Goal: Task Accomplishment & Management: Complete application form

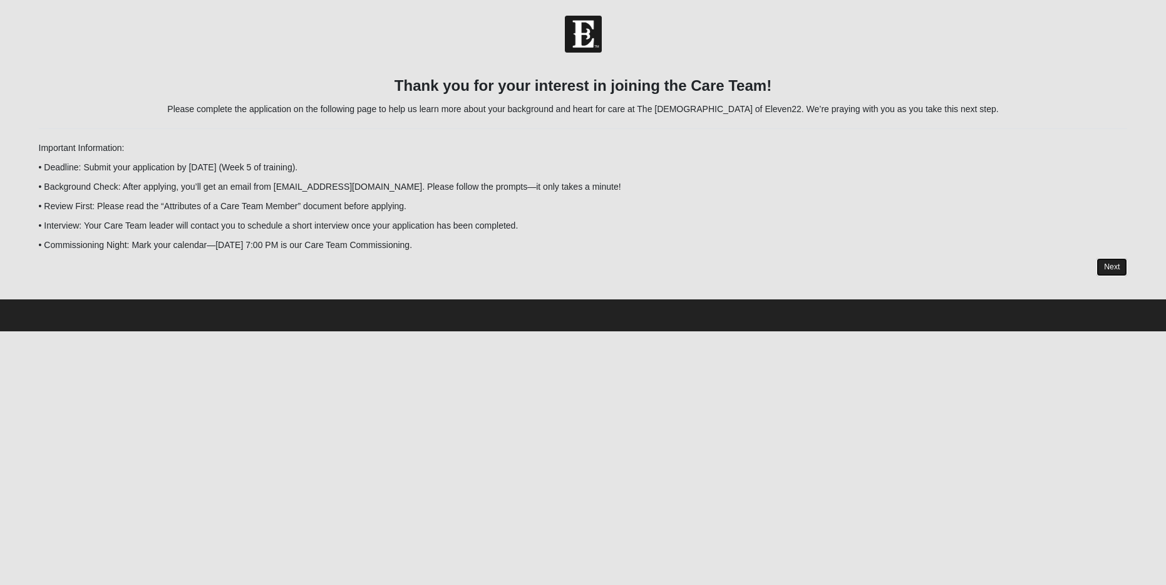
click at [1110, 267] on link "Next" at bounding box center [1111, 267] width 31 height 18
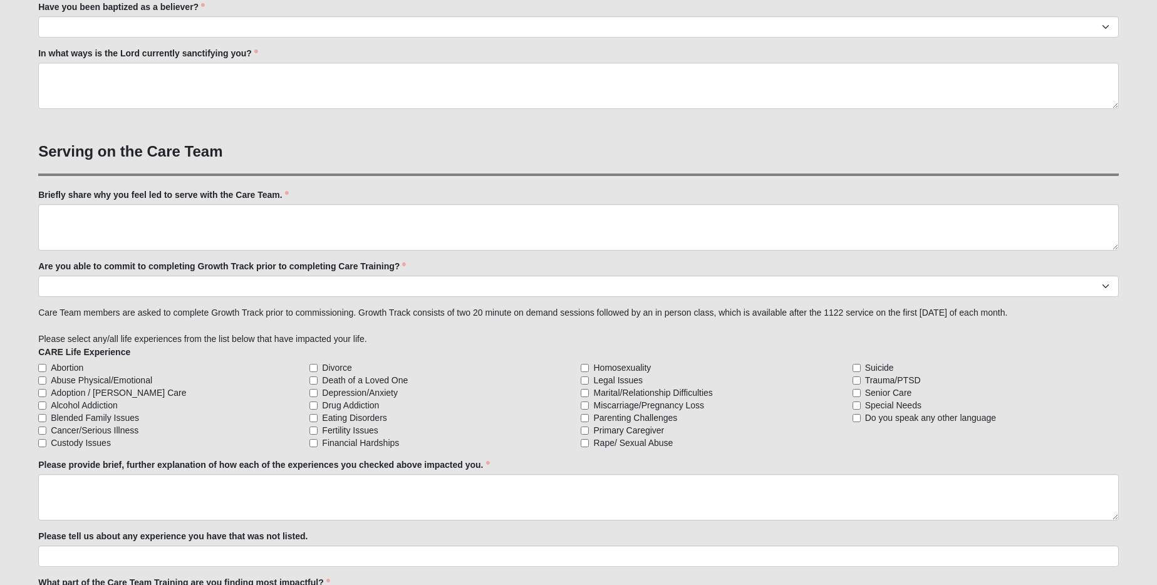
scroll to position [857, 0]
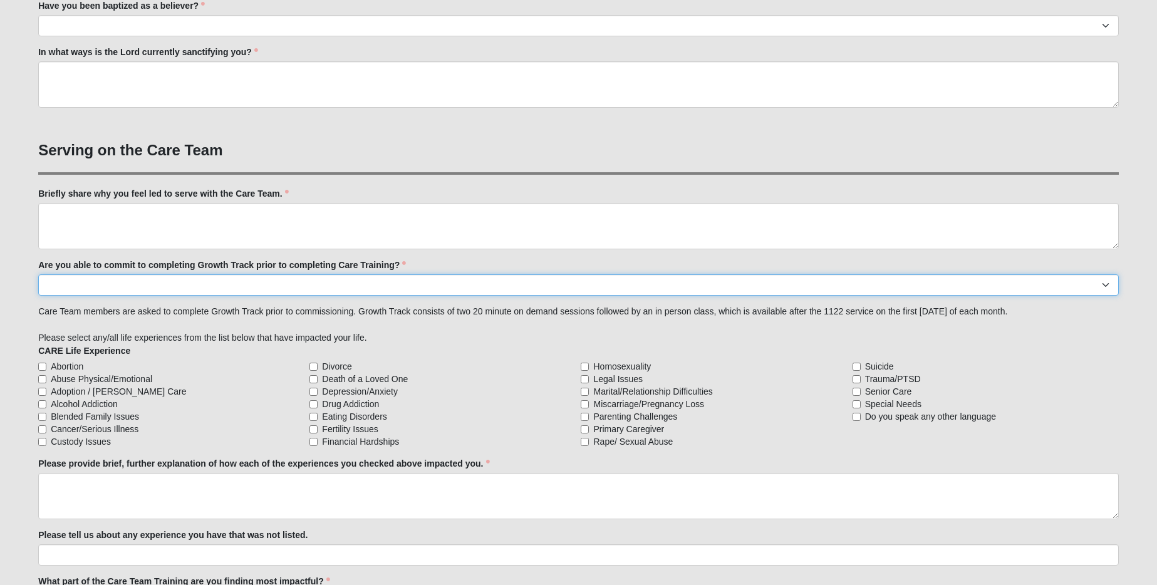
click at [254, 282] on select "Yes No Already Completed" at bounding box center [578, 284] width 1080 height 21
select select "Yes"
click at [38, 274] on select "Yes No Already Completed" at bounding box center [578, 284] width 1080 height 21
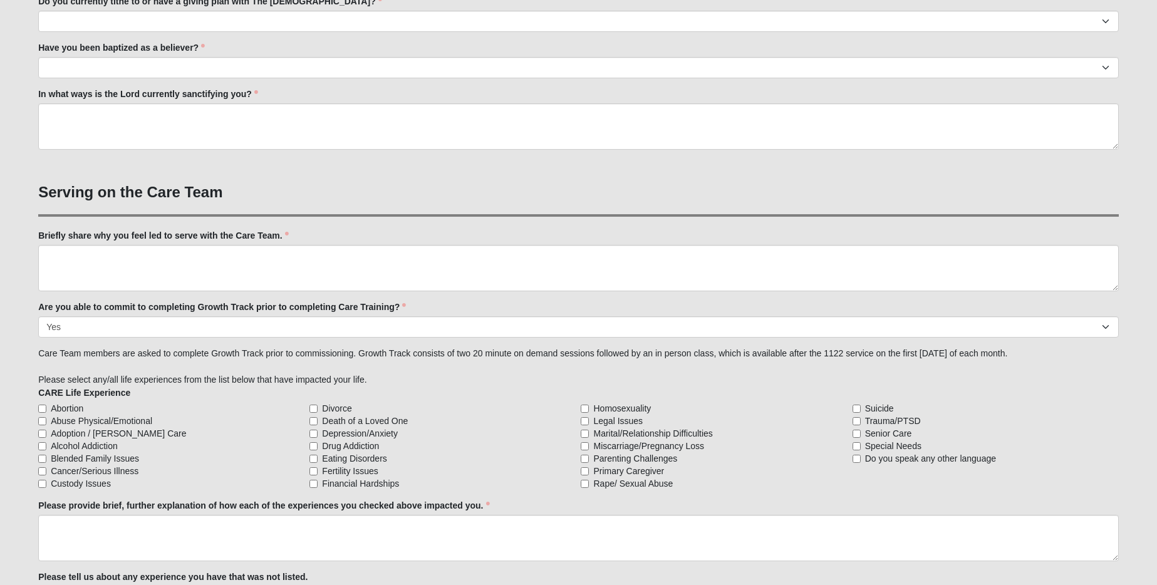
scroll to position [879, 0]
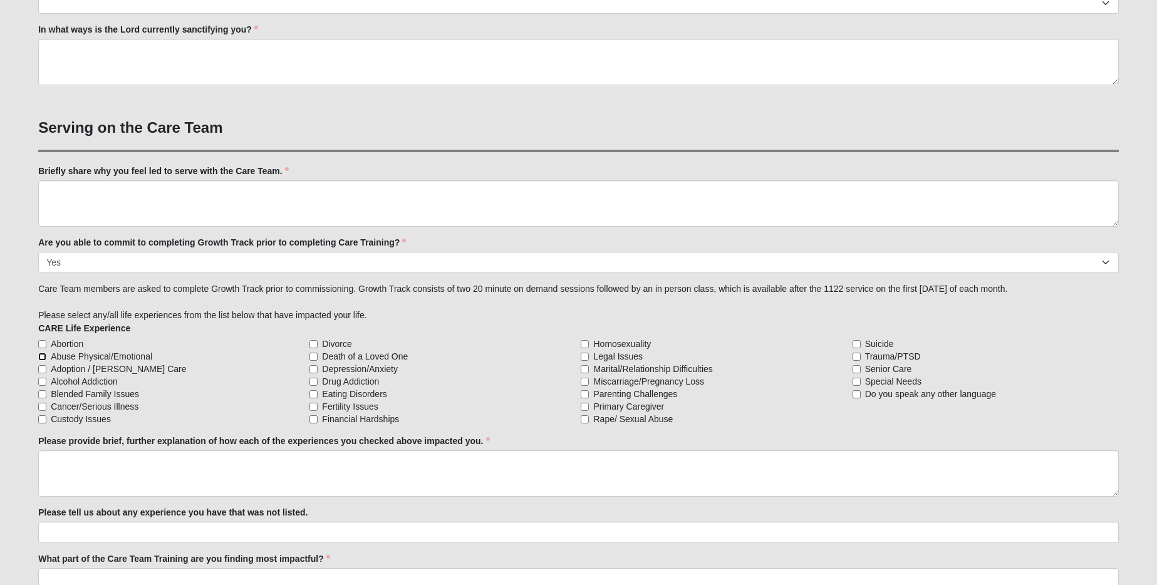
click at [43, 358] on input "Abuse Physical/Emotional" at bounding box center [42, 357] width 8 height 8
checkbox input "true"
click at [40, 381] on input "Alcohol Addiction" at bounding box center [42, 382] width 8 height 8
checkbox input "true"
click at [41, 406] on input "Cancer/Serious Illness" at bounding box center [42, 407] width 8 height 8
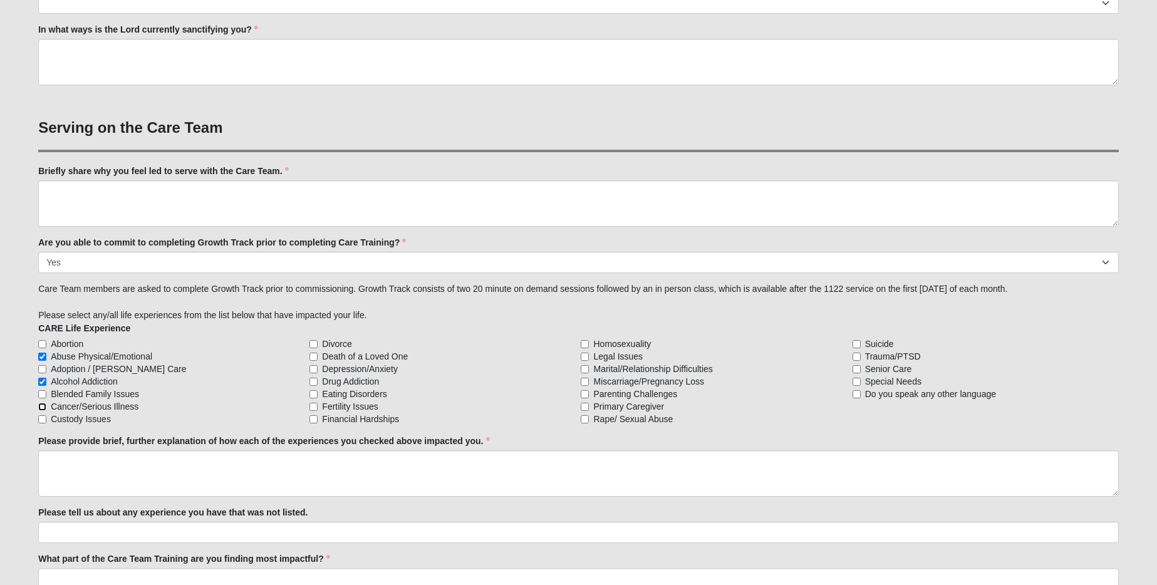
checkbox input "true"
click at [314, 344] on input "Divorce" at bounding box center [313, 344] width 8 height 8
checkbox input "true"
click at [314, 356] on input "Death of a Loved One" at bounding box center [313, 357] width 8 height 8
checkbox input "true"
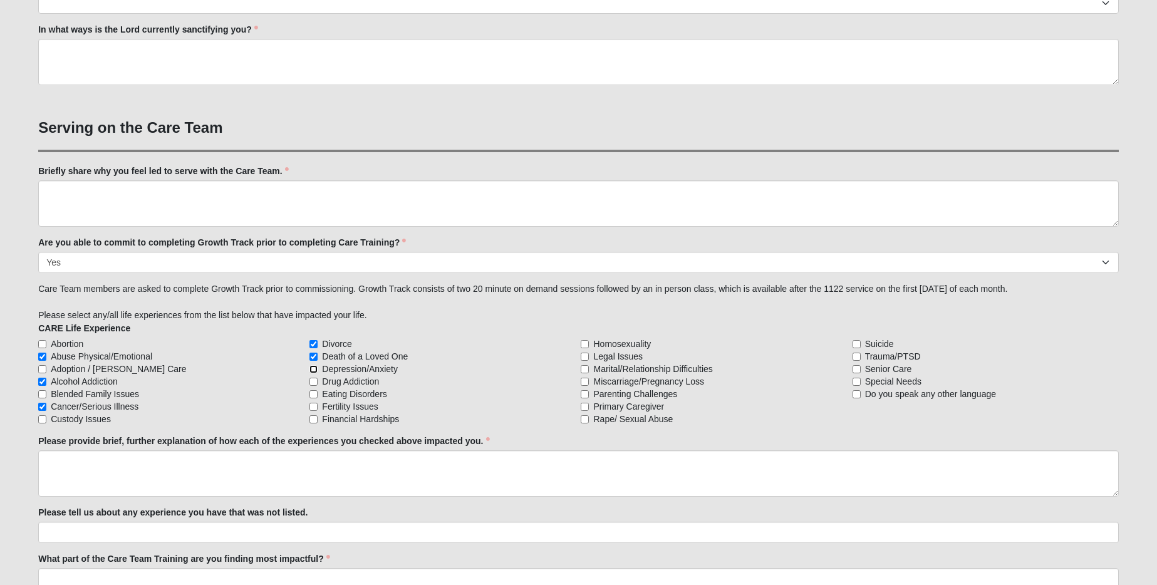
click at [314, 369] on input "Depression/Anxiety" at bounding box center [313, 369] width 8 height 8
checkbox input "true"
click at [312, 379] on input "Drug Addiction" at bounding box center [313, 382] width 8 height 8
checkbox input "true"
click at [312, 394] on input "Eating Disorders" at bounding box center [313, 394] width 8 height 8
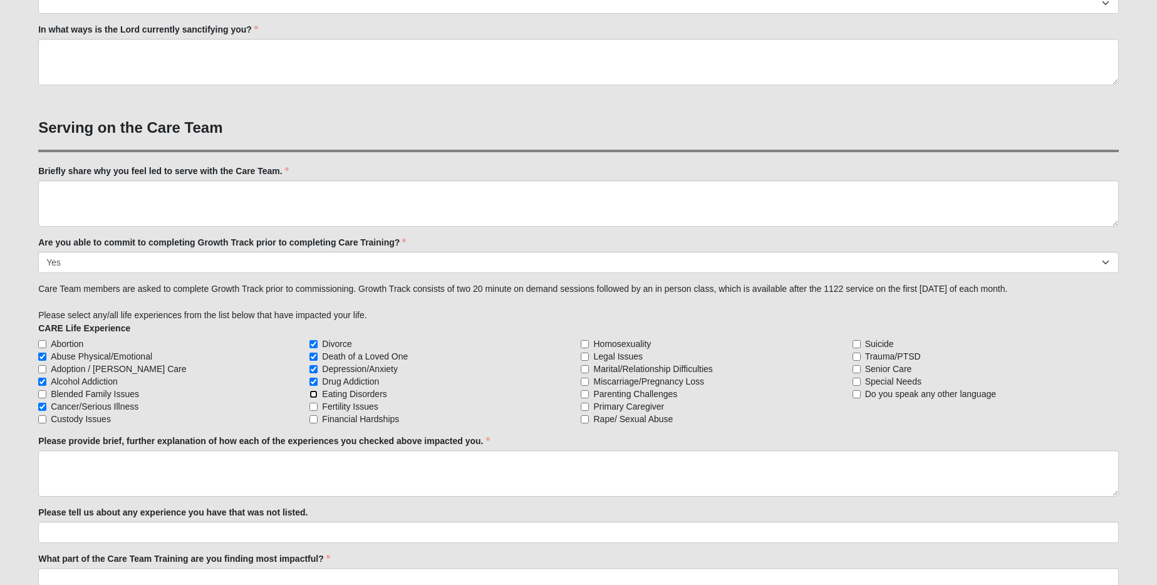
checkbox input "true"
click at [314, 420] on input "Financial Hardships" at bounding box center [313, 419] width 8 height 8
checkbox input "true"
click at [584, 357] on input "Legal Issues" at bounding box center [584, 357] width 8 height 8
checkbox input "true"
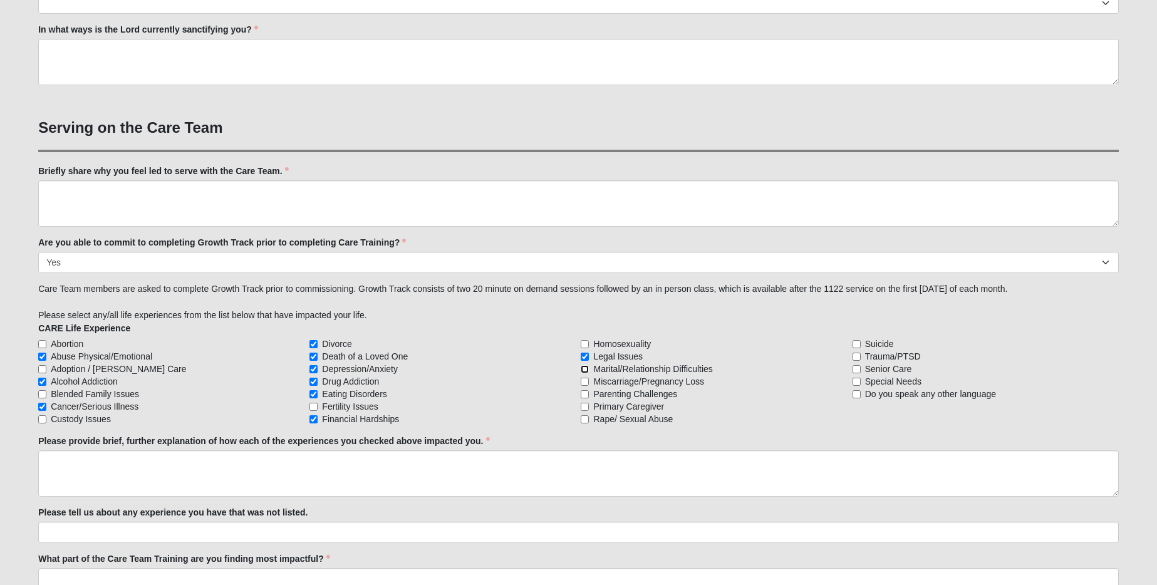
click at [586, 367] on input "Marital/Relationship Difficulties" at bounding box center [584, 369] width 8 height 8
checkbox input "true"
click at [584, 394] on input "Parenting Challenges" at bounding box center [584, 394] width 8 height 8
checkbox input "true"
click at [587, 408] on input "Primary Caregiver" at bounding box center [584, 407] width 8 height 8
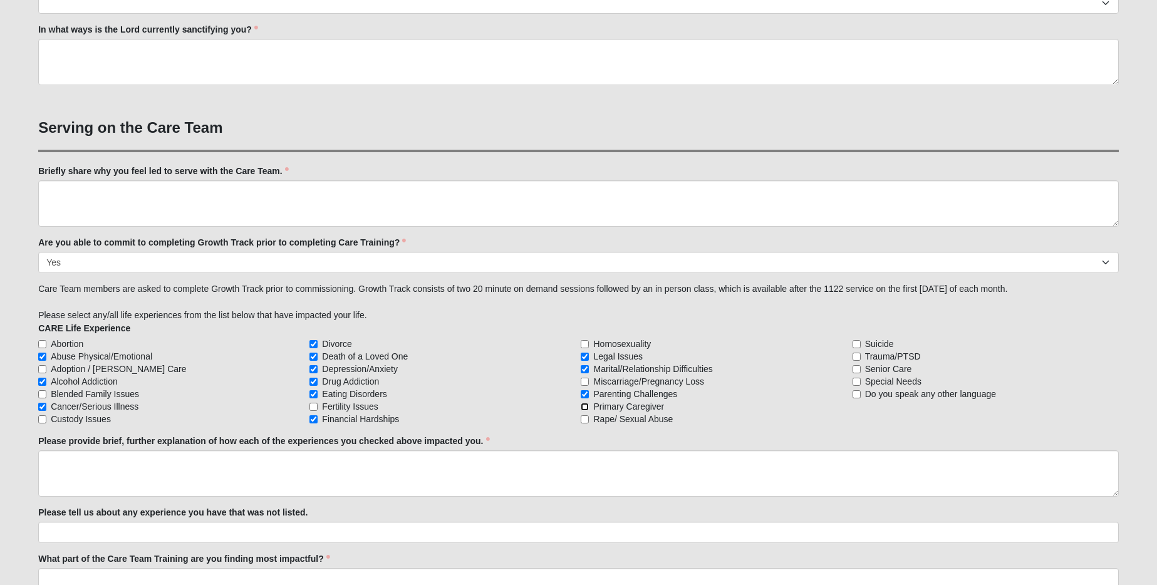
checkbox input "true"
click at [857, 356] on input "Trauma/PTSD" at bounding box center [856, 357] width 8 height 8
checkbox input "true"
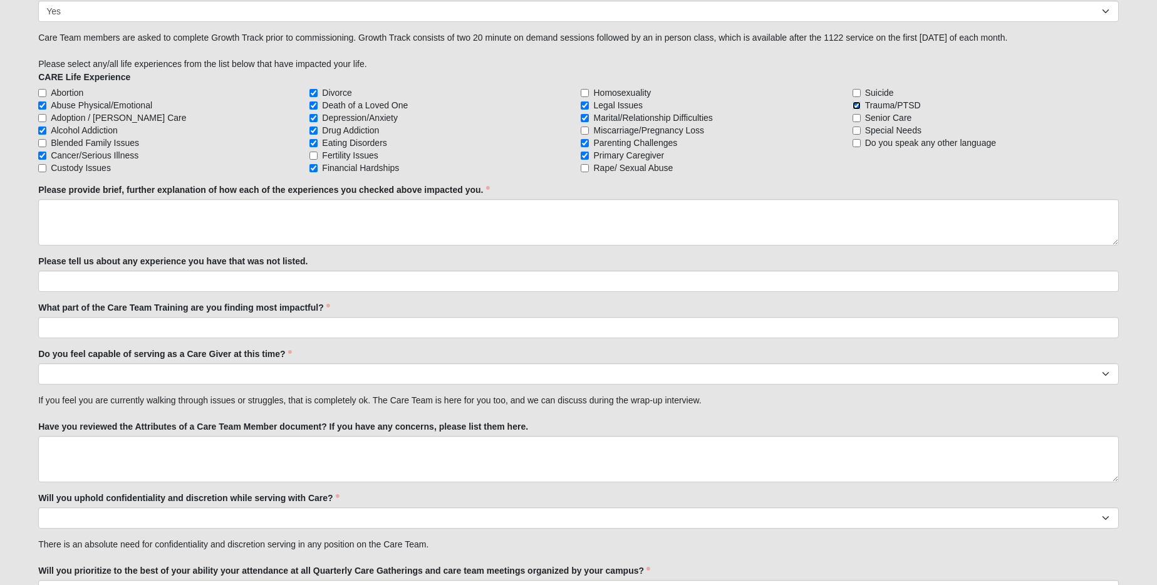
scroll to position [1128, 0]
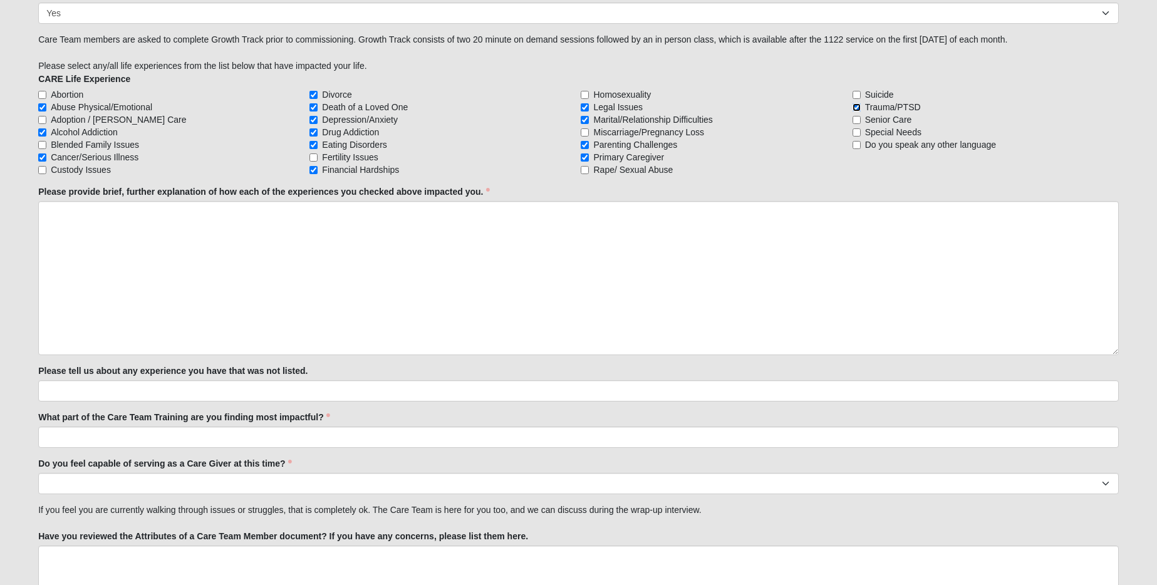
drag, startPoint x: 1114, startPoint y: 244, endPoint x: 1099, endPoint y: 350, distance: 107.5
click at [1099, 351] on textarea "Please provide brief, further explanation of how each of the experiences you ch…" at bounding box center [578, 278] width 1080 height 154
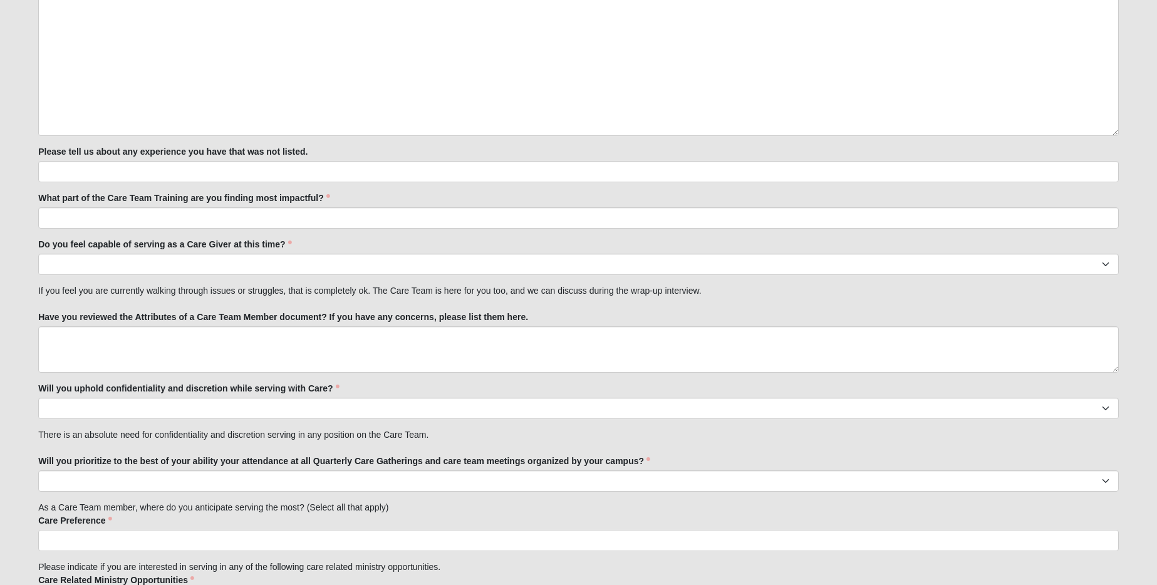
scroll to position [1355, 0]
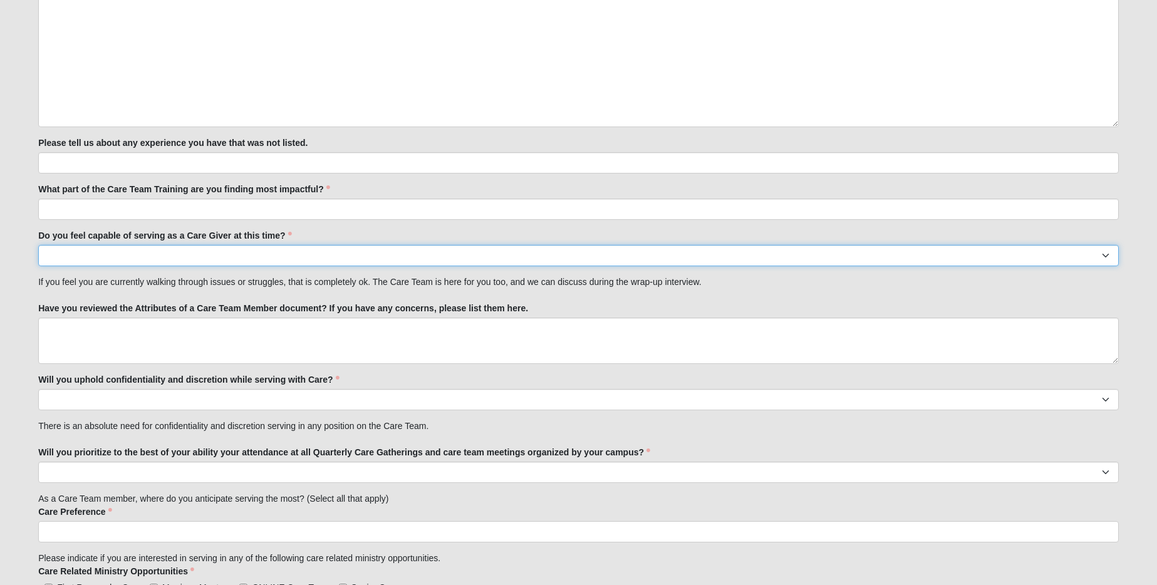
click at [297, 259] on select "No Yes" at bounding box center [578, 255] width 1080 height 21
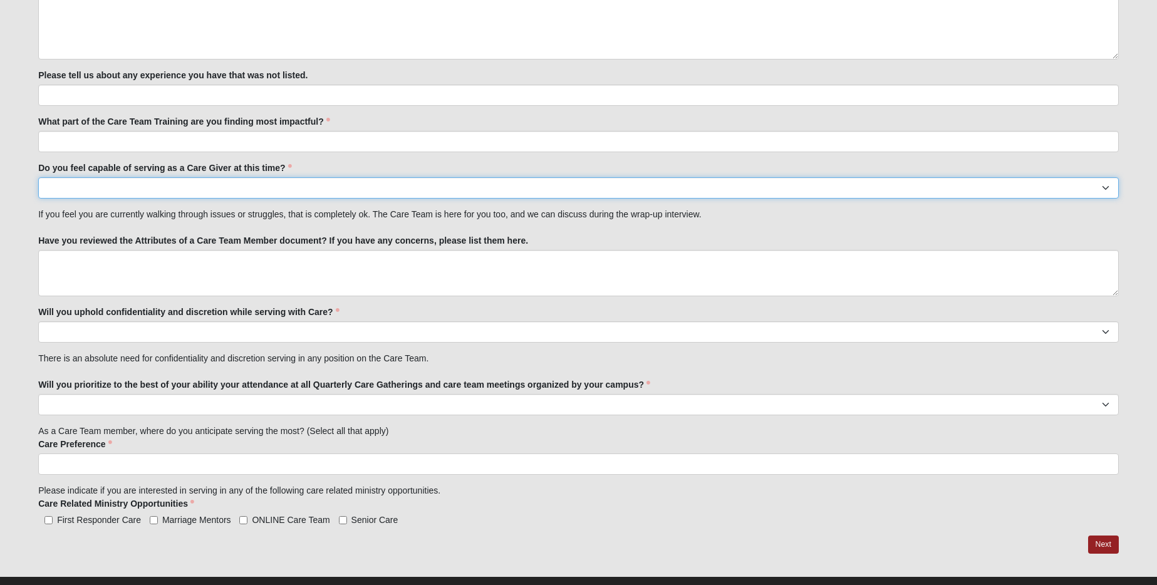
scroll to position [1446, 0]
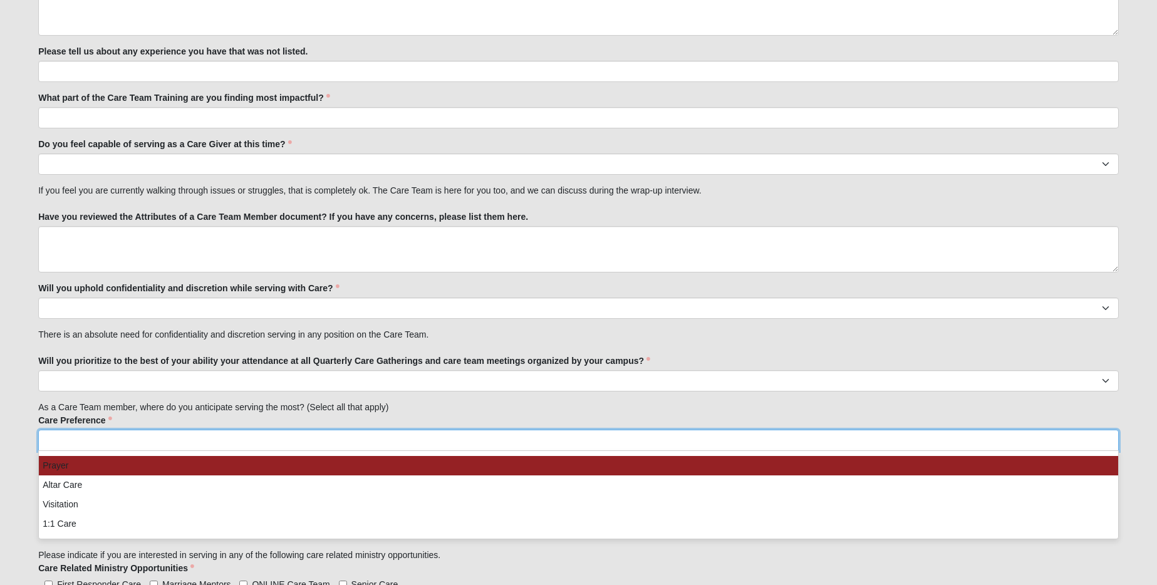
click at [351, 442] on ul at bounding box center [578, 440] width 1080 height 21
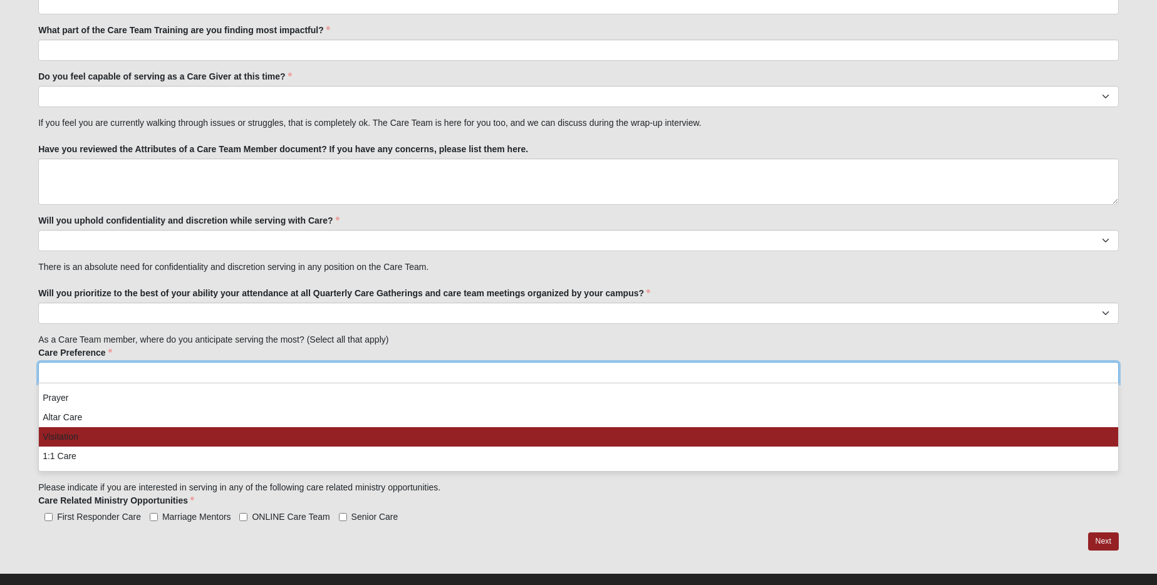
scroll to position [1520, 0]
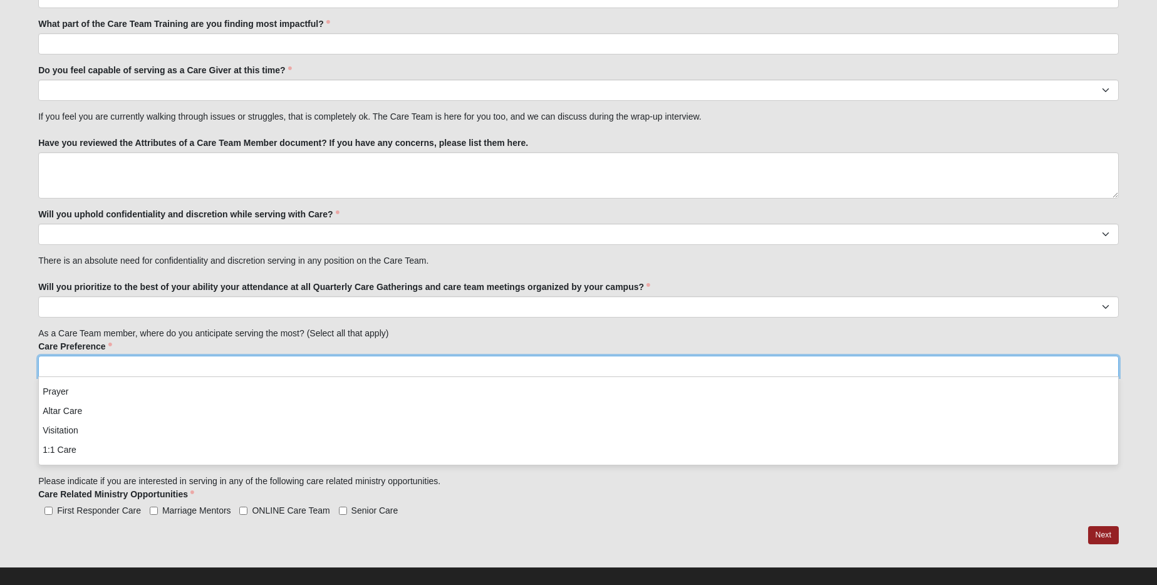
click at [607, 499] on div "Care Related Ministry Opportunities First Responder Care Marriage Mentors ONLIN…" at bounding box center [578, 502] width 1080 height 29
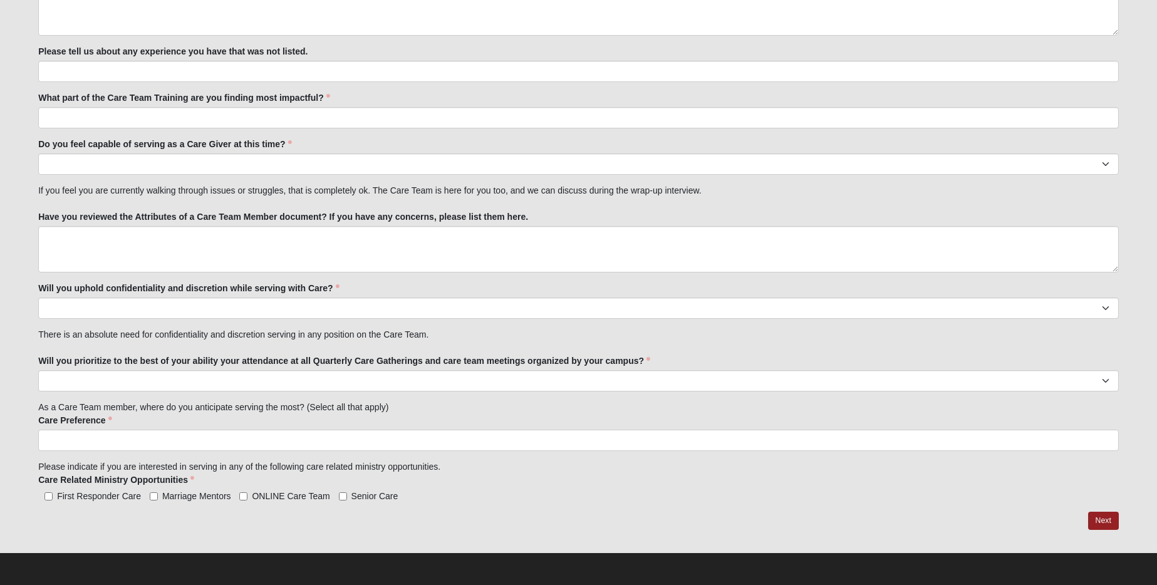
scroll to position [1446, 0]
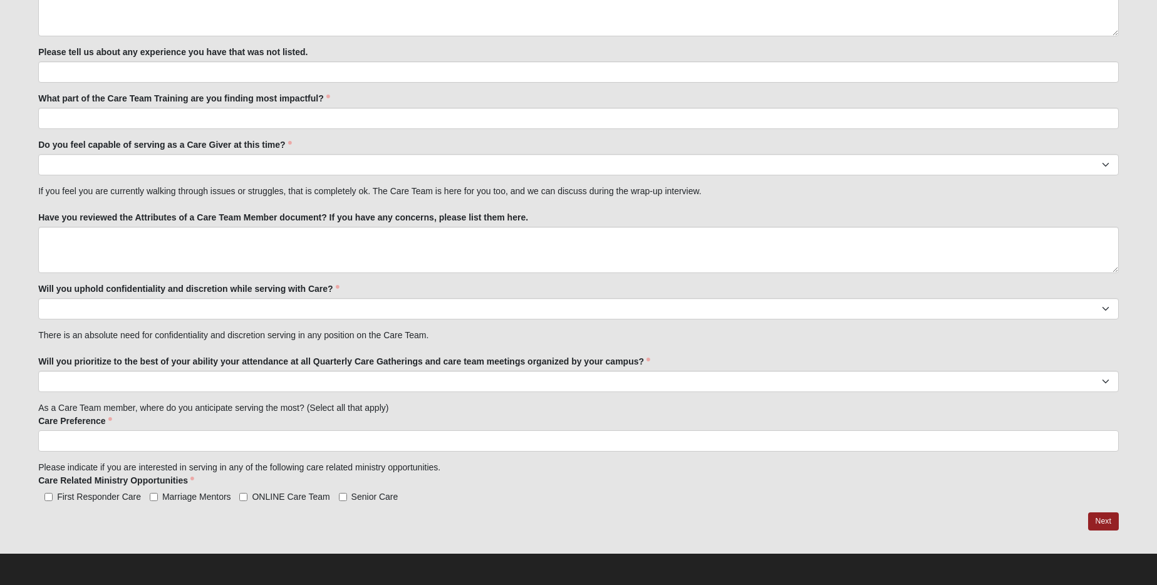
click at [247, 497] on label "ONLINE Care Team" at bounding box center [284, 496] width 90 height 13
click at [247, 497] on input "ONLINE Care Team" at bounding box center [243, 497] width 8 height 8
checkbox input "true"
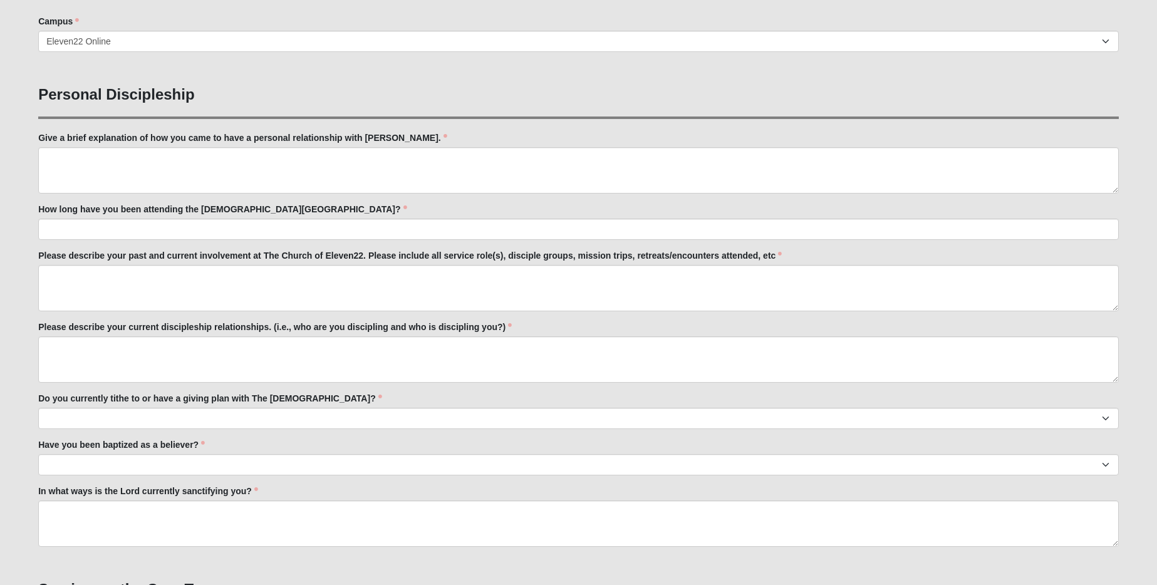
scroll to position [413, 0]
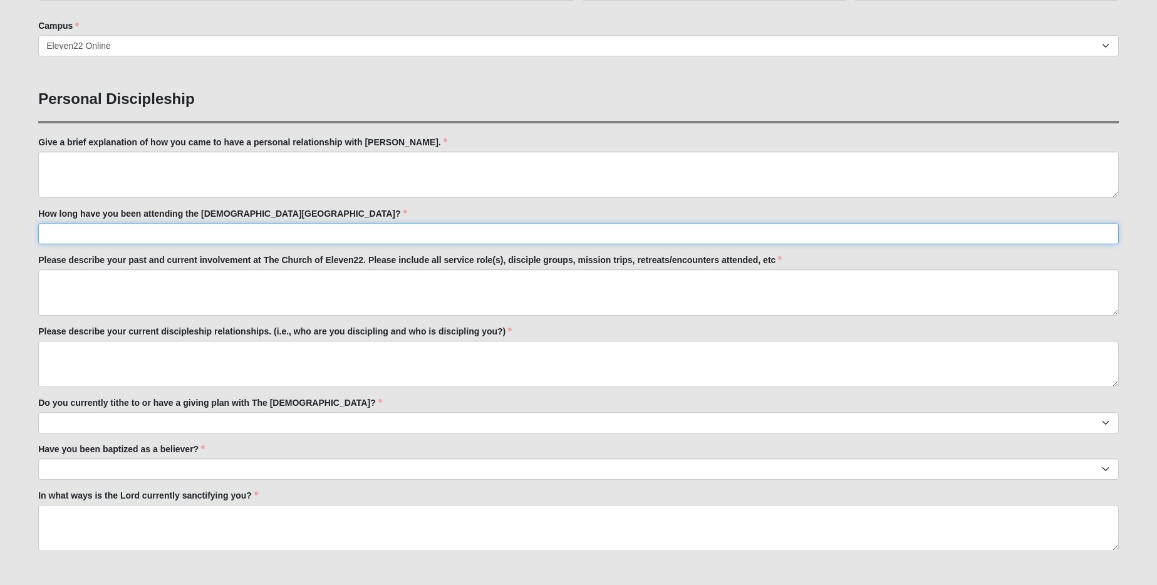
click at [400, 235] on input "How long have you been attending the [DEMOGRAPHIC_DATA][GEOGRAPHIC_DATA]?" at bounding box center [578, 233] width 1080 height 21
type input "1 year"
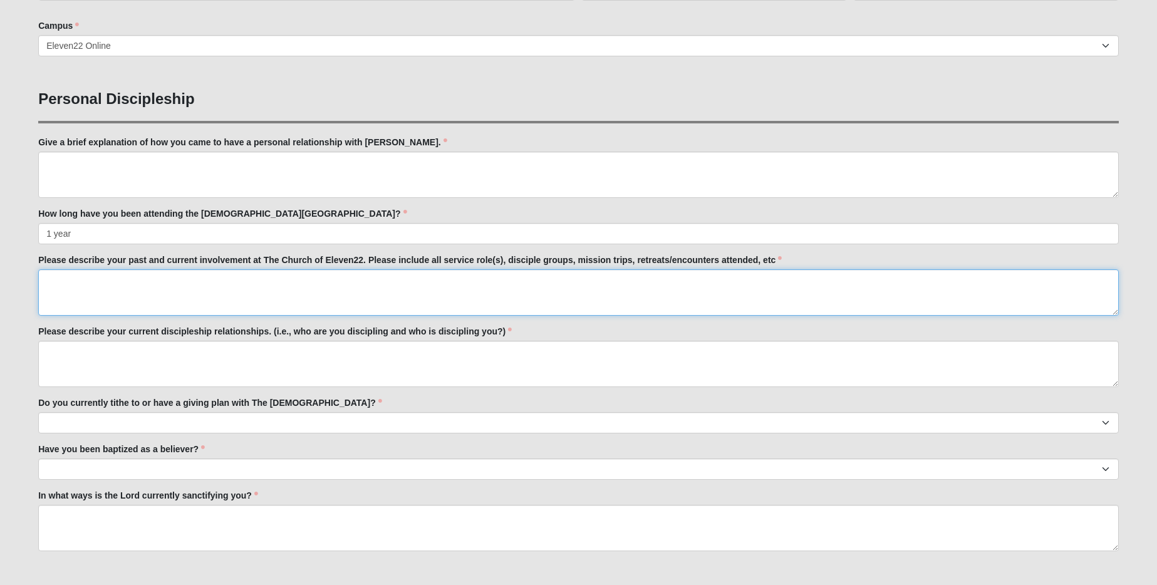
click at [304, 292] on textarea "Please describe your past and current involvement at The Church of Eleven22. Pl…" at bounding box center [578, 292] width 1080 height 46
